Goal: Information Seeking & Learning: Compare options

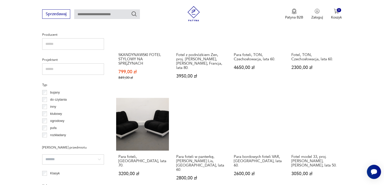
scroll to position [463, 0]
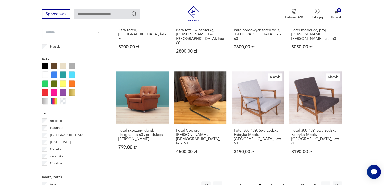
click at [284, 181] on button "9" at bounding box center [283, 185] width 9 height 9
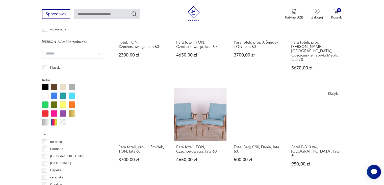
scroll to position [463, 0]
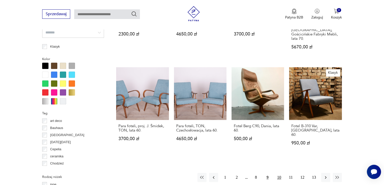
click at [280, 172] on button "10" at bounding box center [279, 176] width 9 height 9
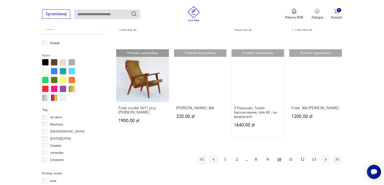
scroll to position [488, 0]
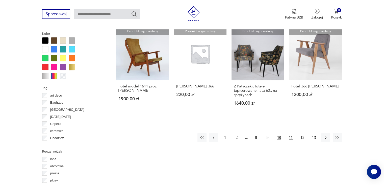
click at [292, 133] on button "11" at bounding box center [291, 137] width 9 height 9
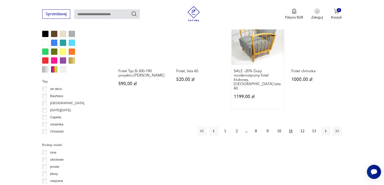
scroll to position [513, 0]
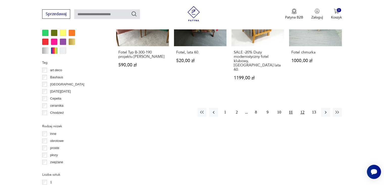
click at [302, 107] on button "12" at bounding box center [302, 111] width 9 height 9
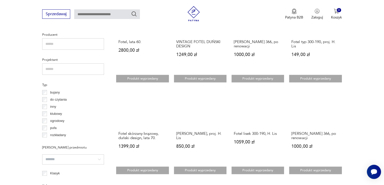
scroll to position [412, 0]
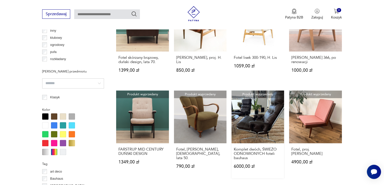
click at [270, 131] on link "Produkt wyprzedany Komplet dwóch, ŚWIEŻO ODNOWIONYCH foteli bauhaus 6000,00 zł" at bounding box center [258, 134] width 53 height 88
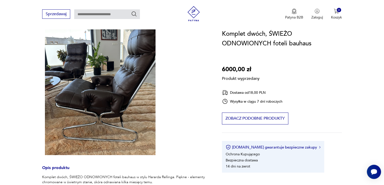
scroll to position [76, 0]
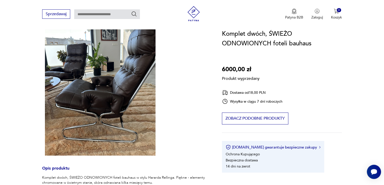
click at [90, 1] on div "Sprzedawaj Patyna B2B Zaloguj 0 Koszyk Twój koszyk ( 0 ) Brak produktów w koszy…" at bounding box center [192, 14] width 384 height 29
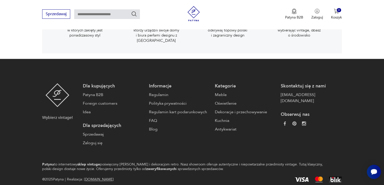
scroll to position [745, 0]
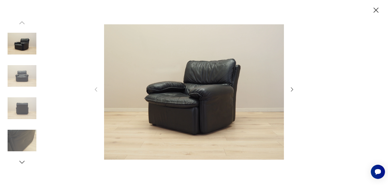
click at [9, 77] on img at bounding box center [22, 75] width 29 height 29
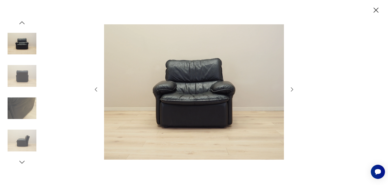
click at [30, 107] on img at bounding box center [22, 108] width 29 height 29
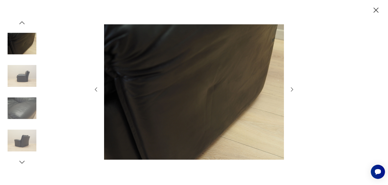
click at [31, 106] on img at bounding box center [22, 108] width 29 height 29
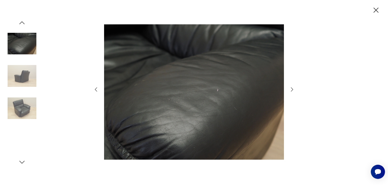
click at [30, 117] on img at bounding box center [22, 108] width 29 height 29
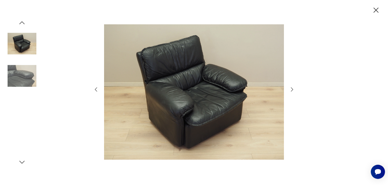
click at [27, 76] on img at bounding box center [22, 75] width 29 height 29
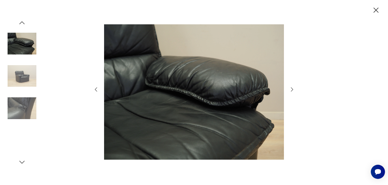
click at [23, 98] on img at bounding box center [22, 108] width 29 height 29
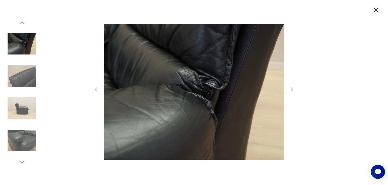
click at [30, 80] on img at bounding box center [22, 75] width 29 height 29
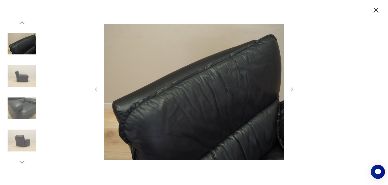
click at [22, 102] on img at bounding box center [22, 108] width 29 height 29
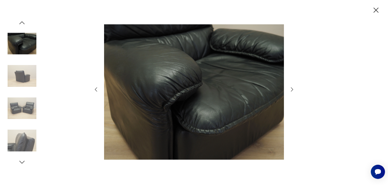
click at [21, 114] on img at bounding box center [22, 108] width 29 height 29
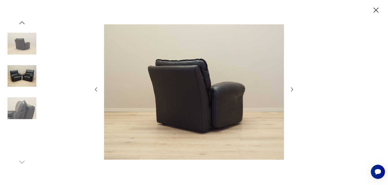
click at [22, 110] on img at bounding box center [22, 108] width 29 height 29
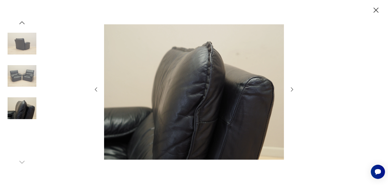
click at [20, 129] on img at bounding box center [22, 140] width 29 height 29
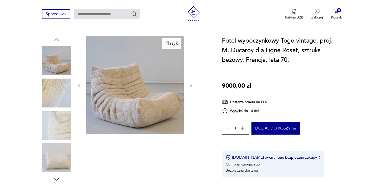
scroll to position [51, 0]
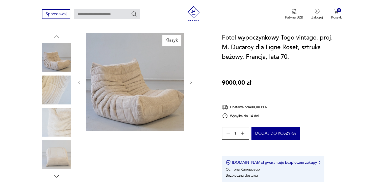
click at [59, 151] on img at bounding box center [56, 154] width 29 height 29
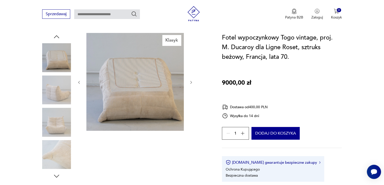
scroll to position [0, 0]
click at [61, 148] on img at bounding box center [56, 154] width 29 height 29
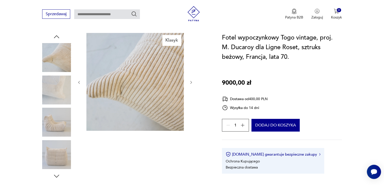
click at [61, 148] on img at bounding box center [56, 154] width 29 height 29
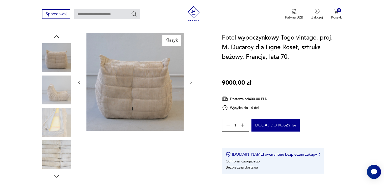
click at [61, 148] on img at bounding box center [56, 154] width 29 height 29
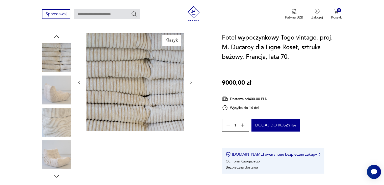
click at [61, 148] on img at bounding box center [56, 154] width 29 height 29
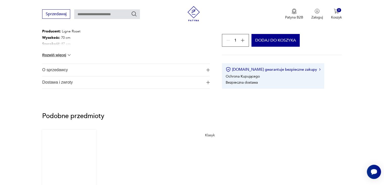
scroll to position [379, 0]
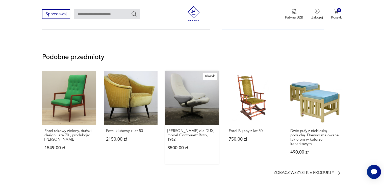
click at [204, 110] on link "Klasyk Alf Svensson dla DUX, model Contourett Roto, 1962 r. 3500,00 zł" at bounding box center [192, 117] width 54 height 93
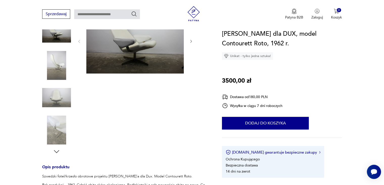
scroll to position [76, 0]
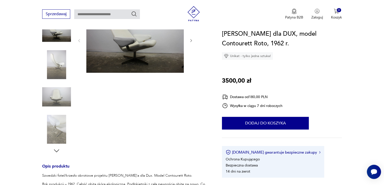
click at [64, 123] on img at bounding box center [56, 128] width 29 height 29
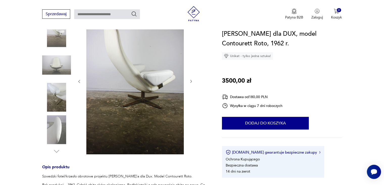
click at [62, 128] on img at bounding box center [56, 129] width 29 height 29
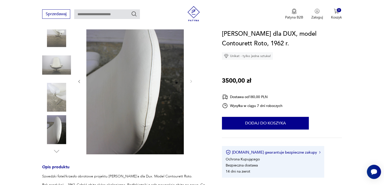
click at [65, 103] on img at bounding box center [56, 97] width 29 height 29
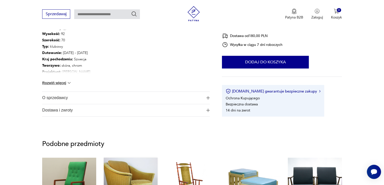
scroll to position [379, 0]
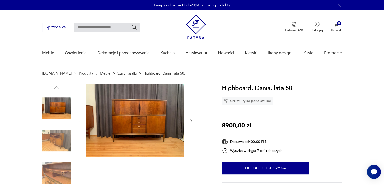
click at [148, 104] on img at bounding box center [135, 119] width 98 height 73
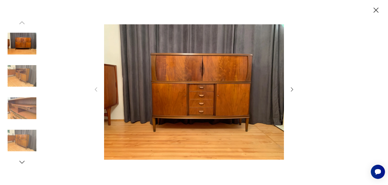
click at [290, 88] on icon "button" at bounding box center [292, 89] width 6 height 6
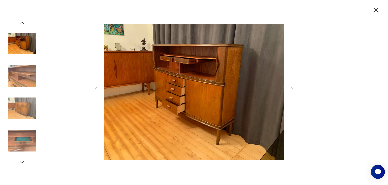
click at [290, 88] on icon "button" at bounding box center [292, 89] width 6 height 6
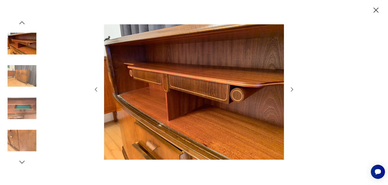
click at [290, 88] on icon "button" at bounding box center [292, 89] width 6 height 6
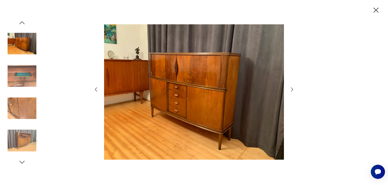
click at [290, 88] on icon "button" at bounding box center [292, 89] width 6 height 6
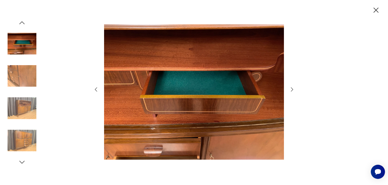
click at [377, 52] on div at bounding box center [194, 92] width 388 height 185
click at [374, 14] on icon "button" at bounding box center [376, 10] width 9 height 9
